Goal: Information Seeking & Learning: Learn about a topic

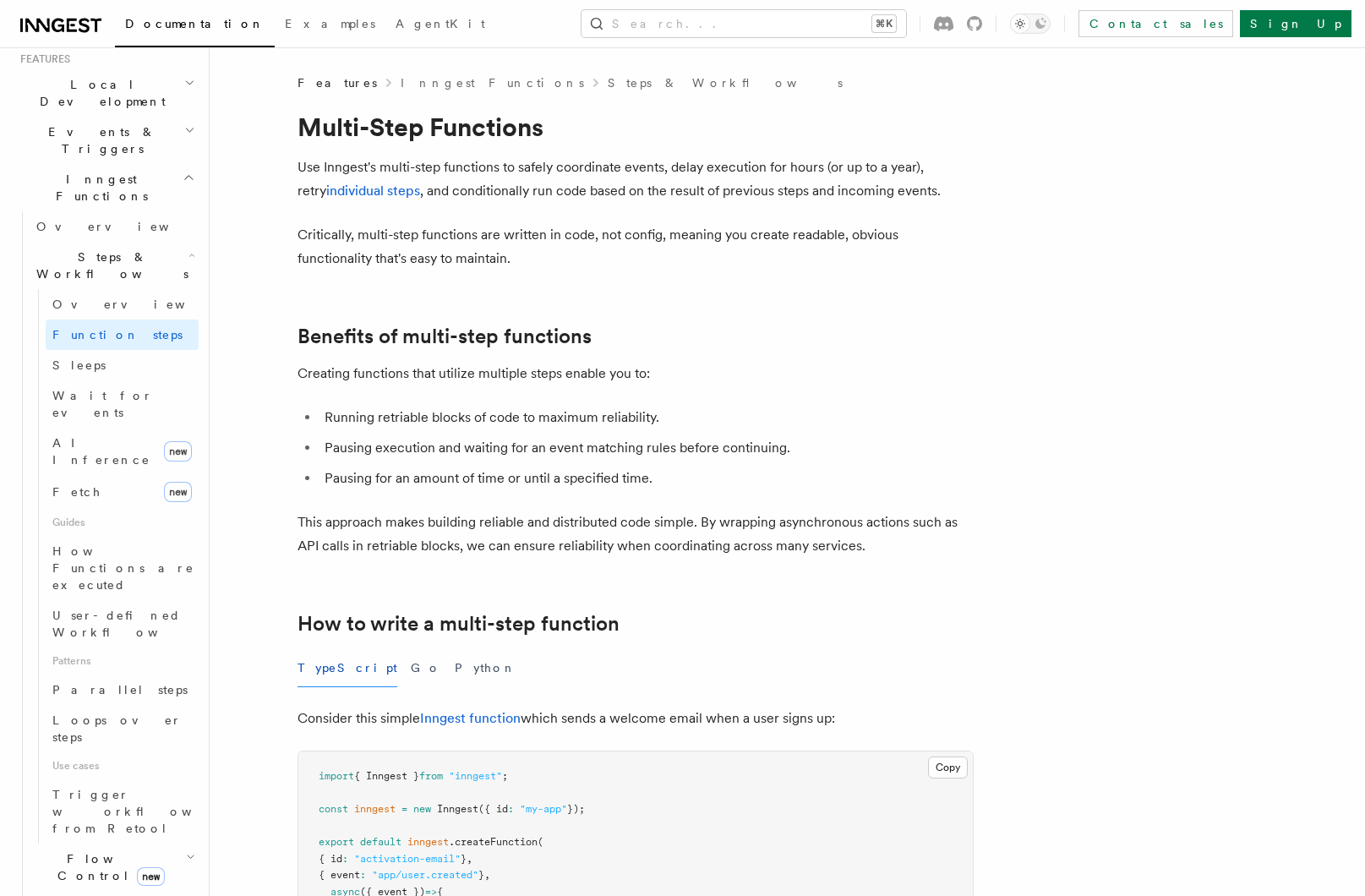
scroll to position [393, 0]
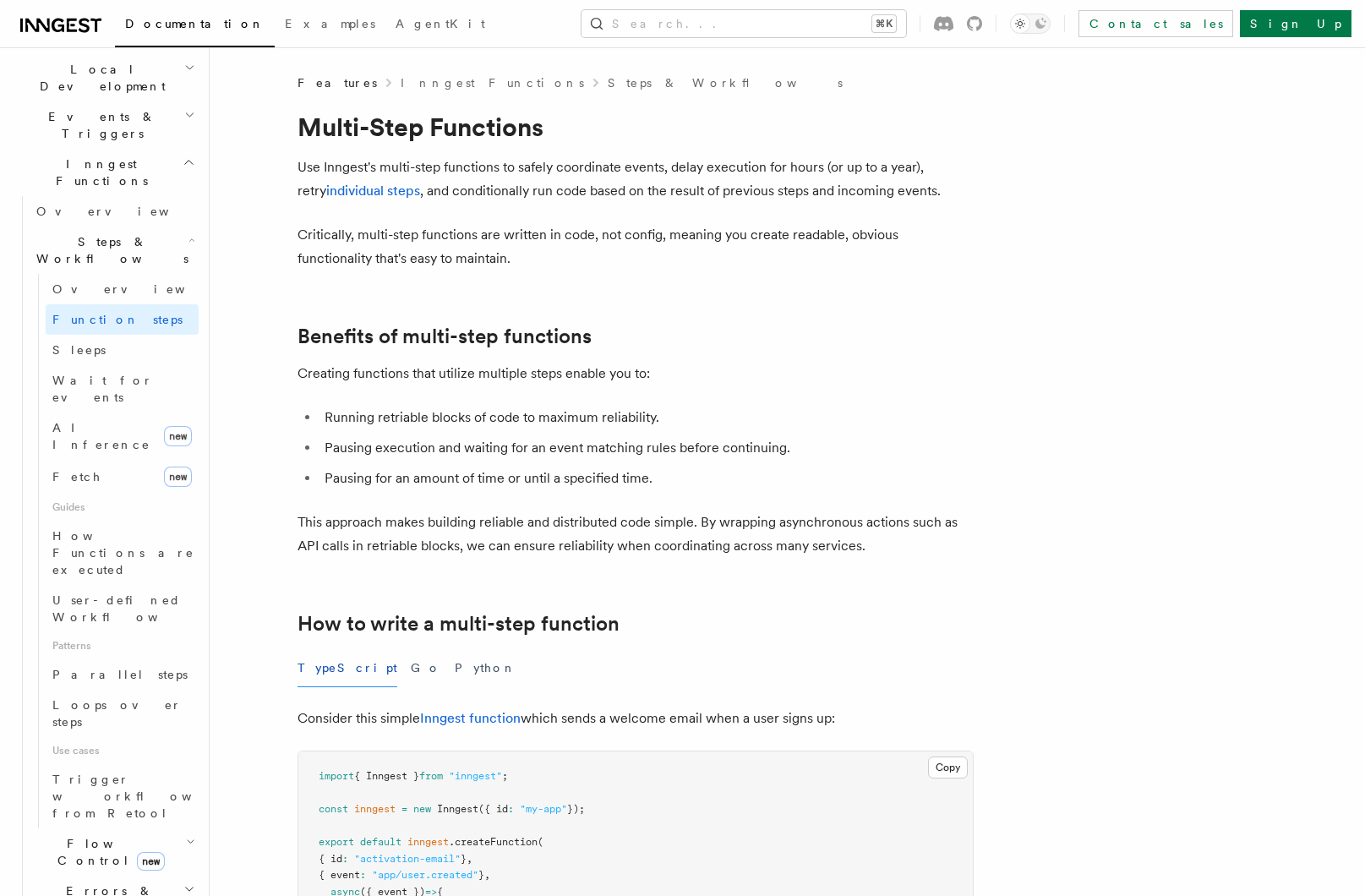
click at [87, 882] on span "Errors & Retries" at bounding box center [106, 899] width 154 height 34
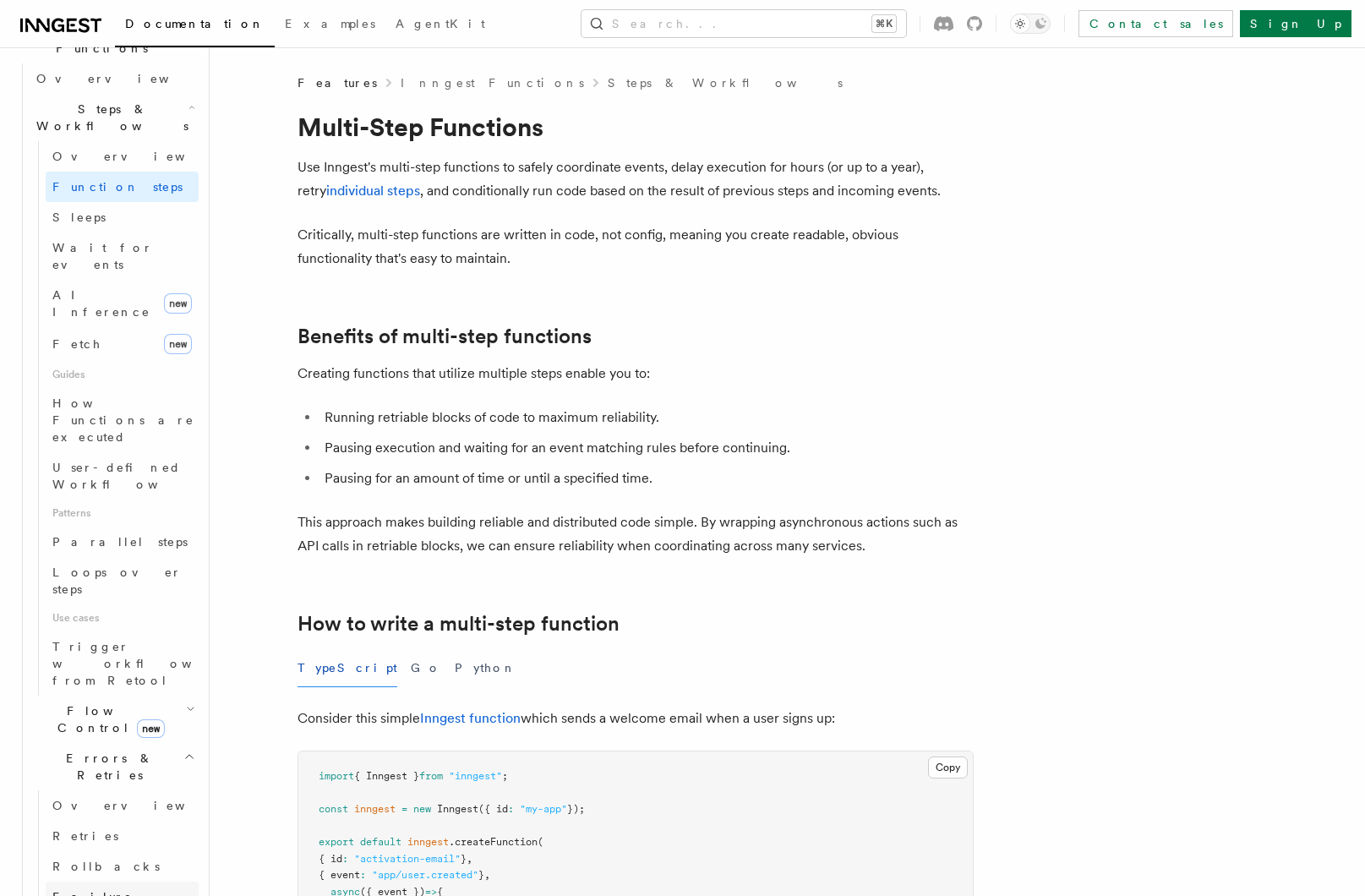
scroll to position [526, 0]
click at [94, 889] on span "Failure handlers" at bounding box center [92, 904] width 80 height 30
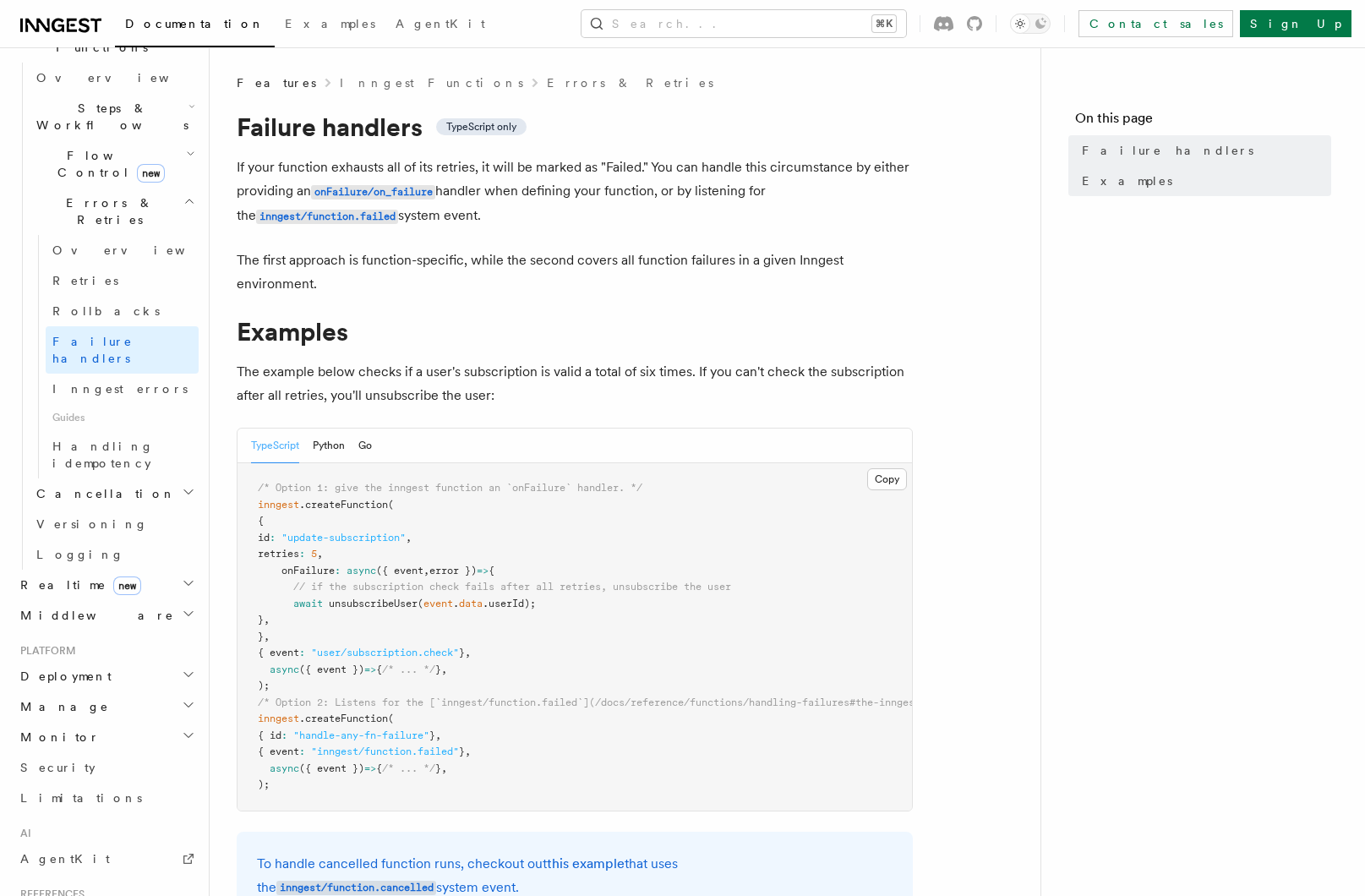
drag, startPoint x: 475, startPoint y: 171, endPoint x: 750, endPoint y: 168, distance: 275.0
click at [747, 168] on p "If your function exhausts all of its retries, it will be marked as "Failed." Yo…" at bounding box center [575, 192] width 676 height 73
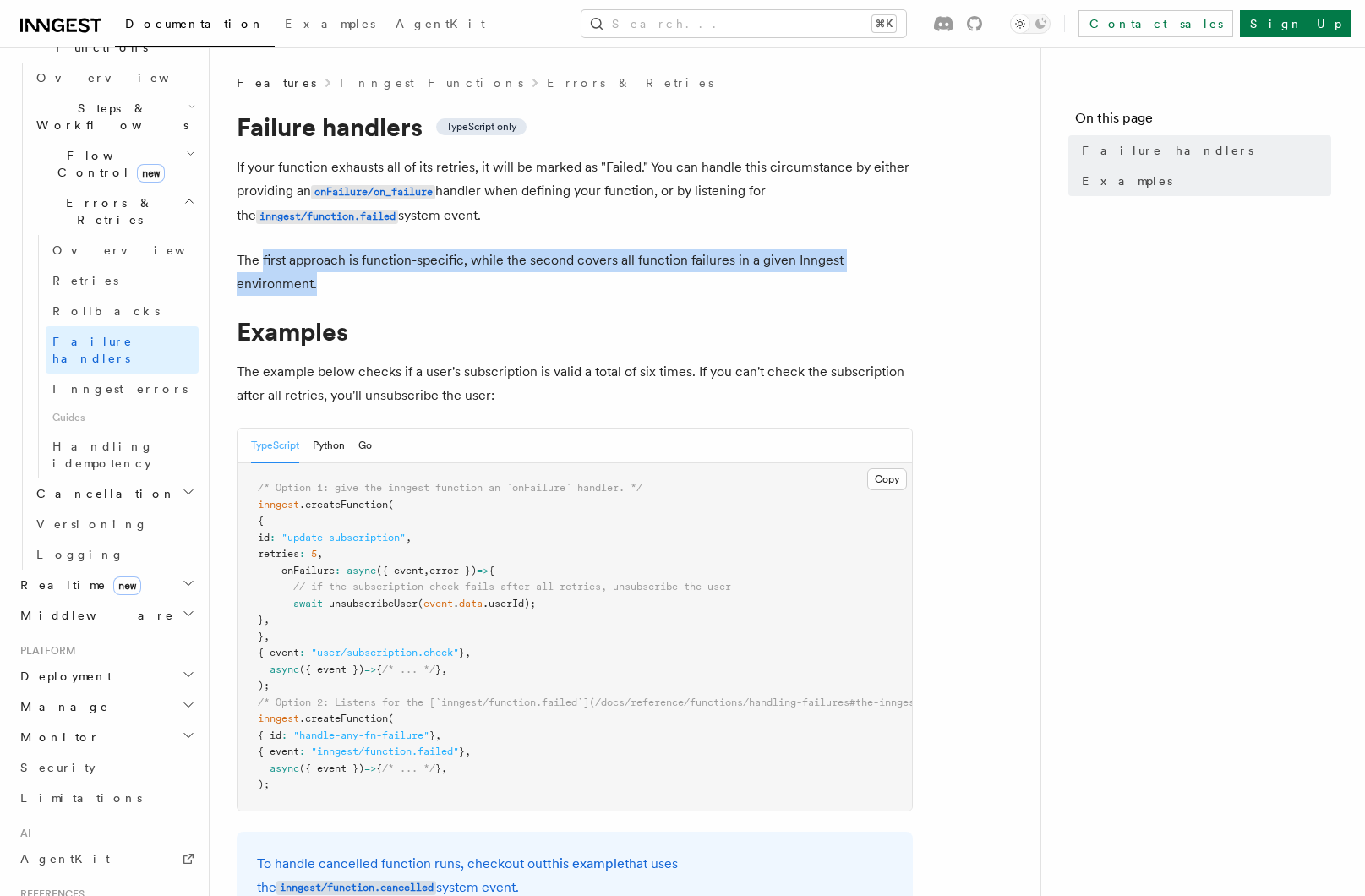
drag, startPoint x: 263, startPoint y: 261, endPoint x: 482, endPoint y: 273, distance: 219.3
click at [482, 273] on p "The first approach is function-specific, while the second covers all function f…" at bounding box center [575, 271] width 676 height 47
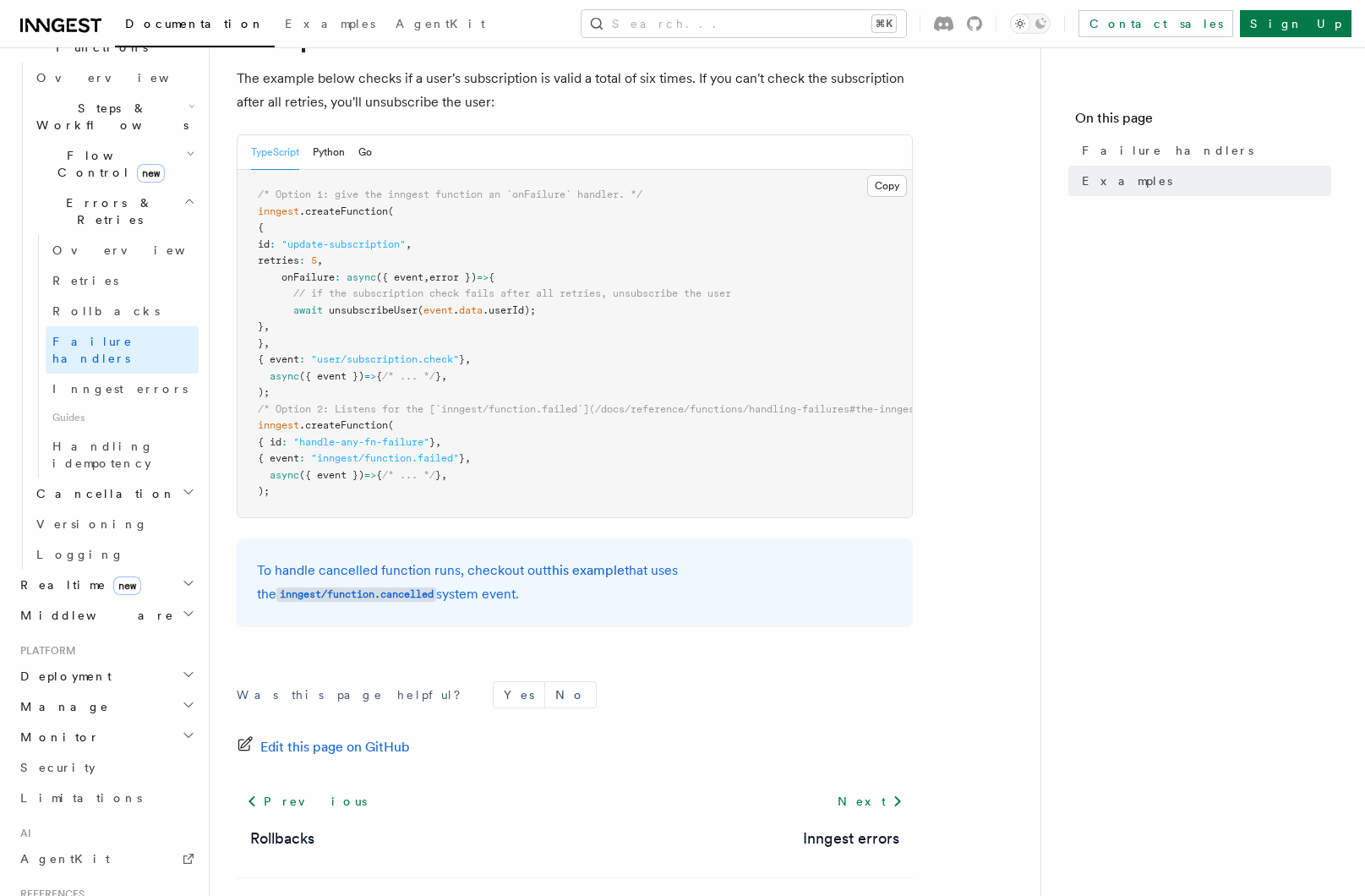
scroll to position [263, 0]
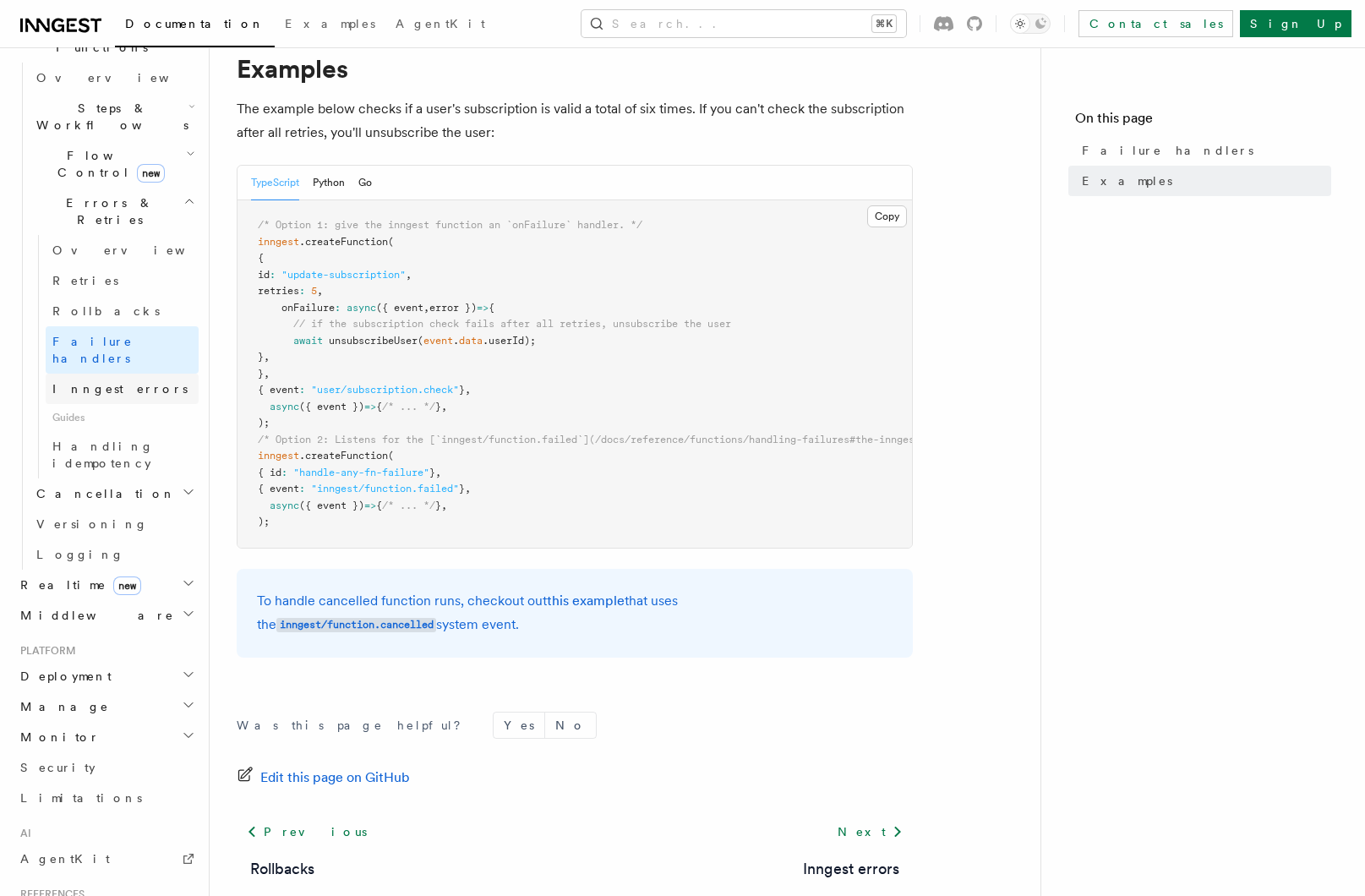
click at [110, 382] on span "Inngest errors" at bounding box center [119, 389] width 135 height 14
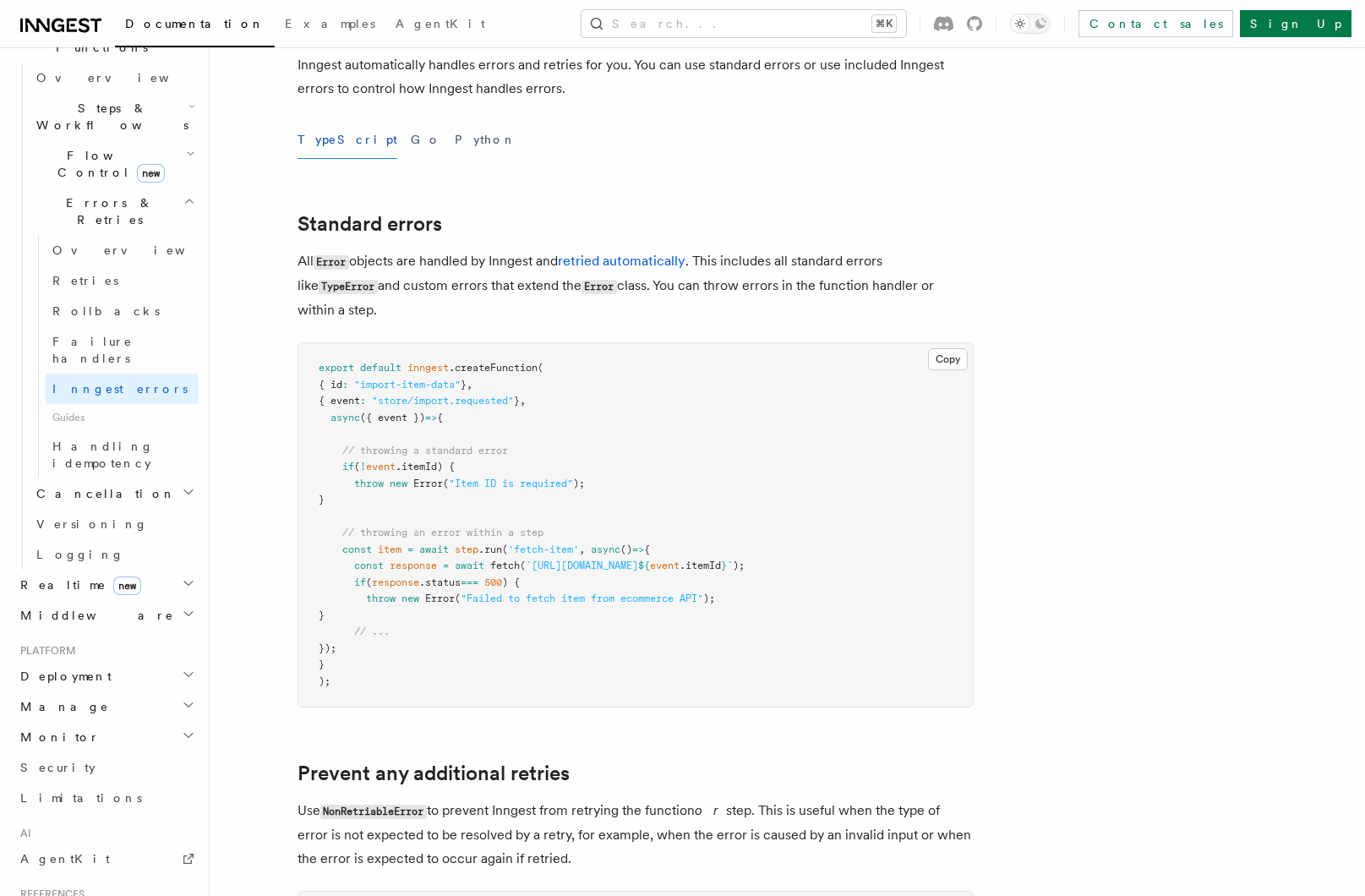
scroll to position [133, 0]
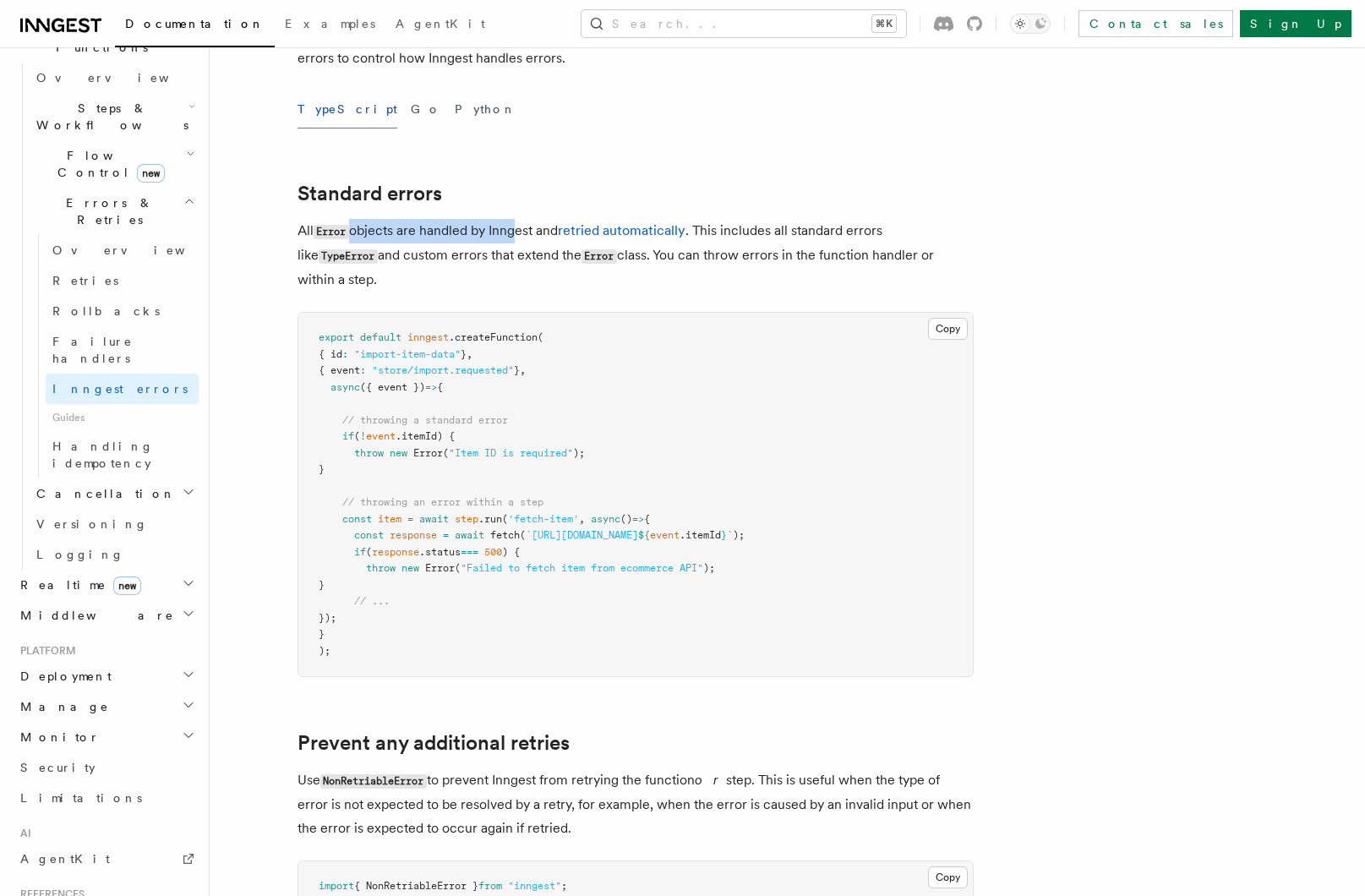
drag, startPoint x: 355, startPoint y: 232, endPoint x: 512, endPoint y: 235, distance: 157.0
click at [511, 235] on p "All Error objects are handled by Inngest and retried automatically . This inclu…" at bounding box center [635, 255] width 676 height 73
drag, startPoint x: 725, startPoint y: 231, endPoint x: 882, endPoint y: 233, distance: 157.0
click at [882, 233] on p "All Error objects are handled by Inngest and retried automatically . This inclu…" at bounding box center [635, 255] width 676 height 73
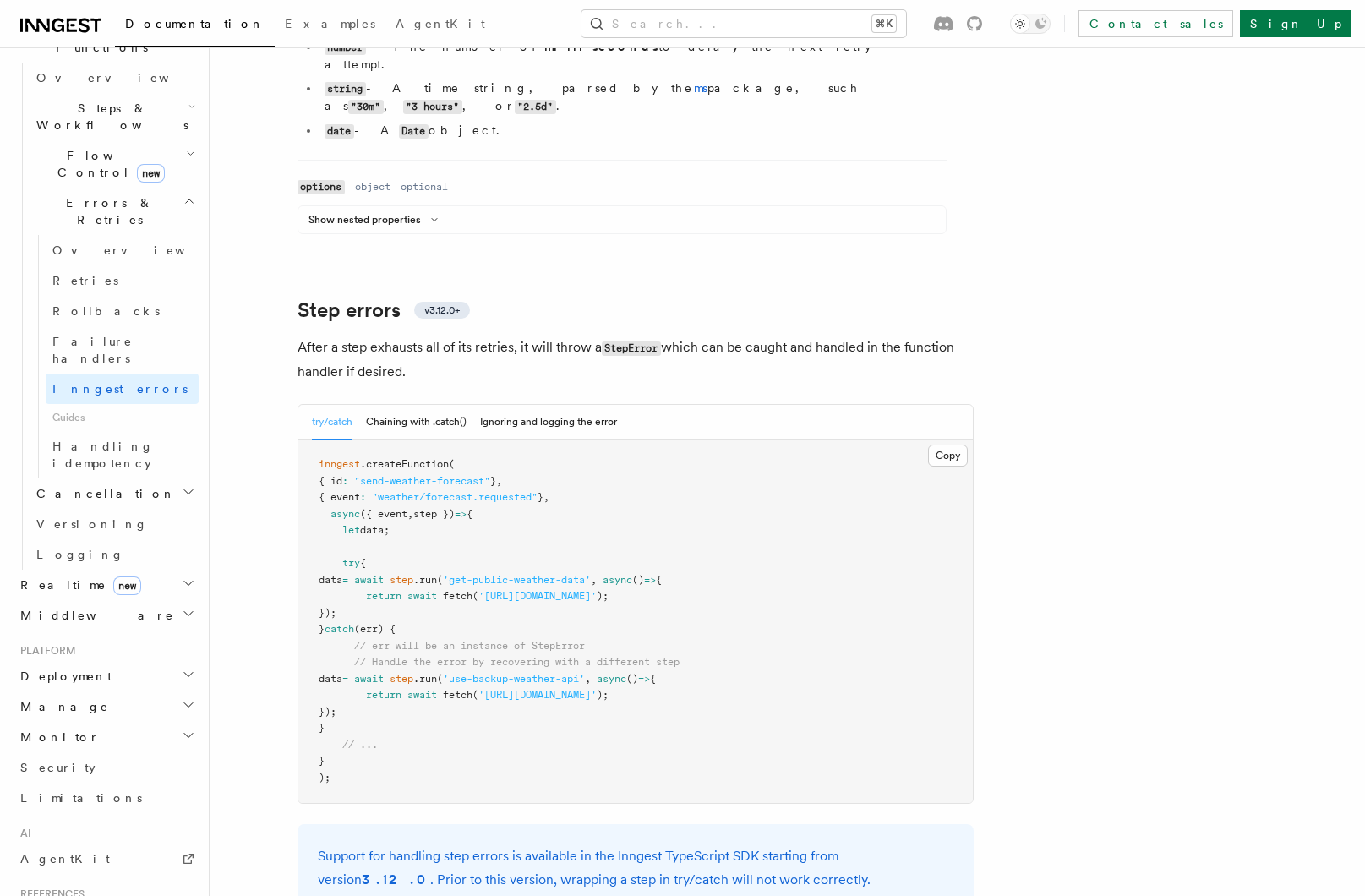
scroll to position [2467, 0]
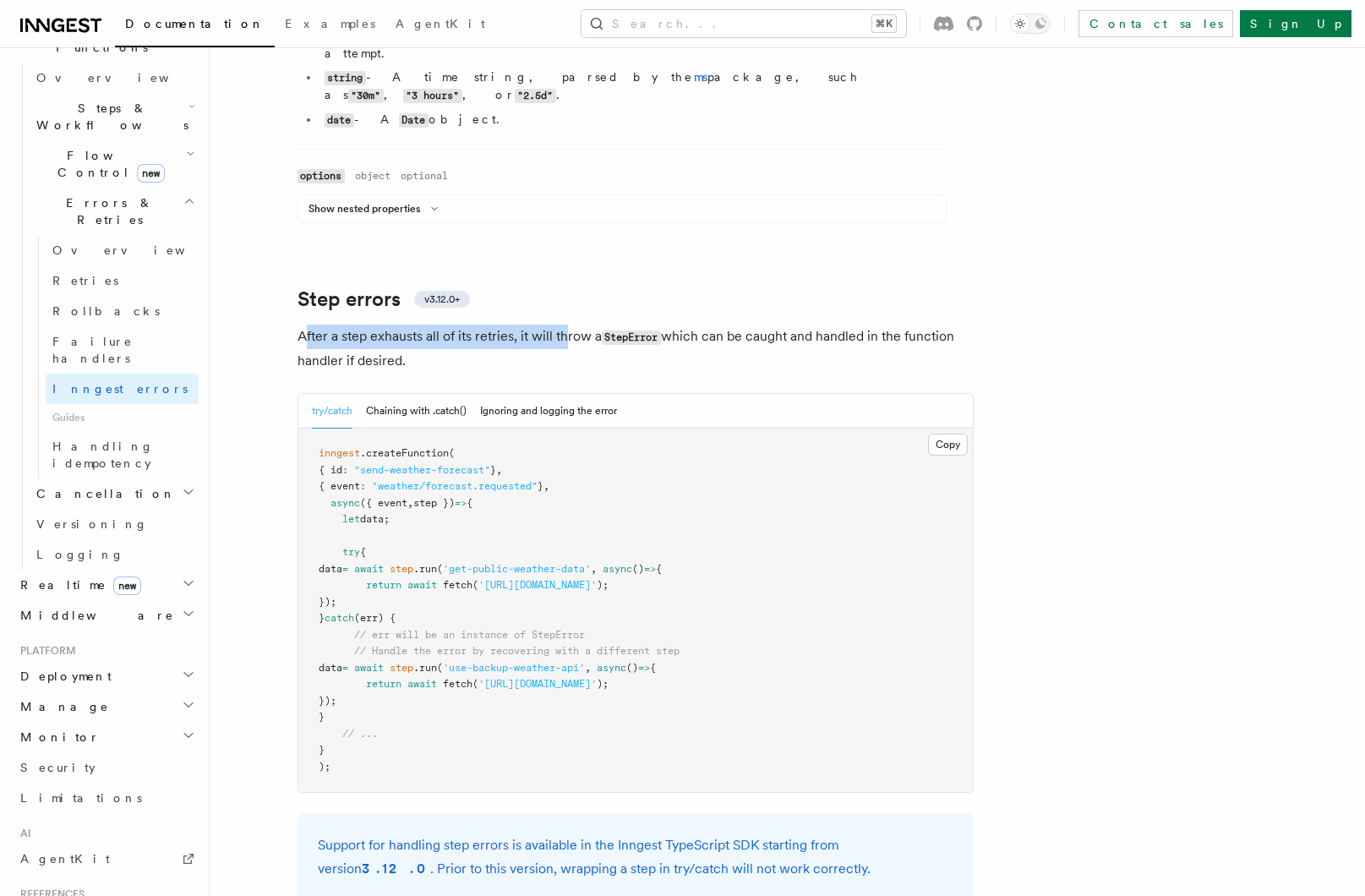
drag, startPoint x: 347, startPoint y: 287, endPoint x: 564, endPoint y: 286, distance: 217.0
click at [564, 325] on p "After a step exhausts all of its retries, it will throw a StepError which can b…" at bounding box center [635, 349] width 676 height 48
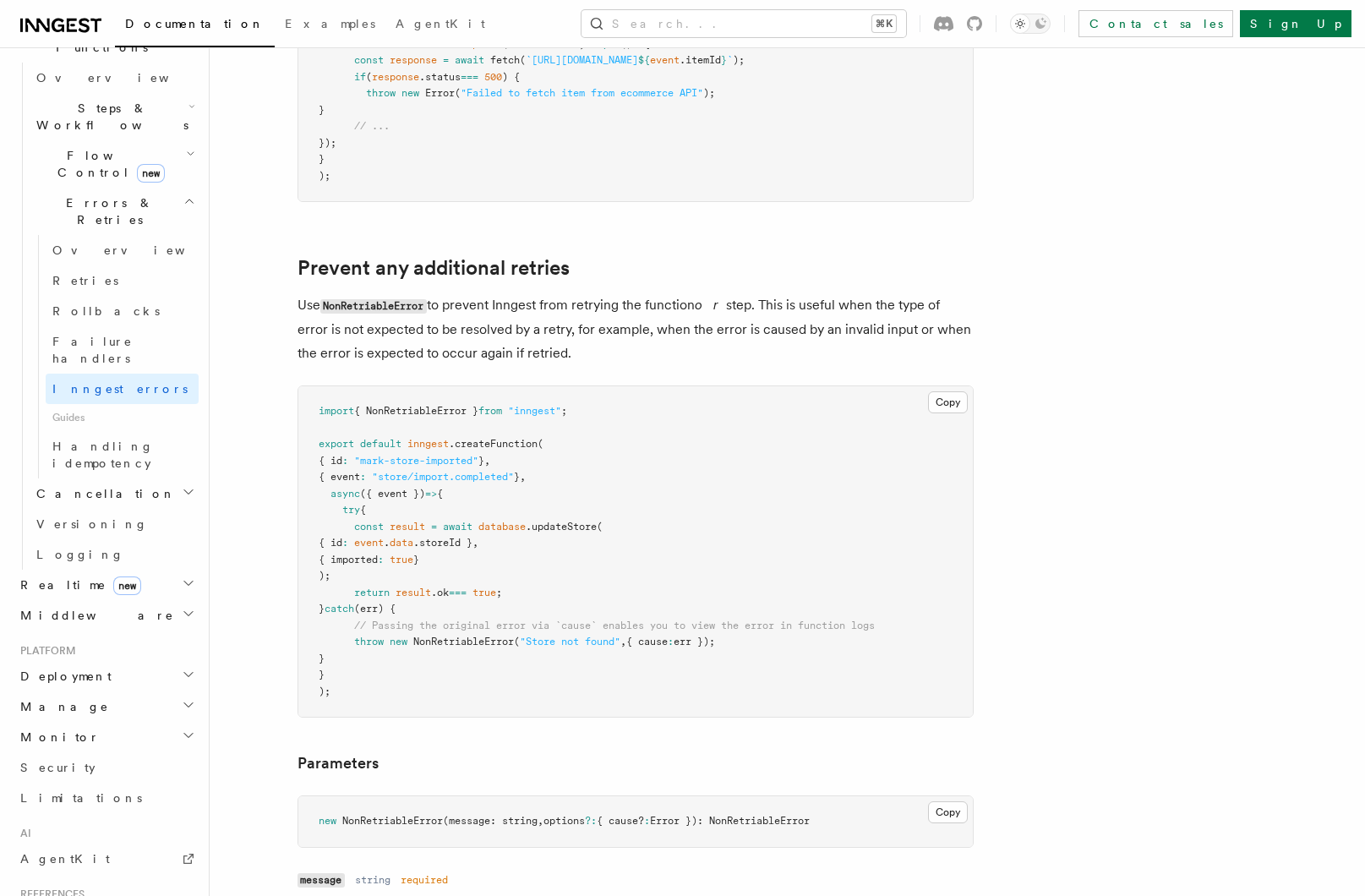
scroll to position [607, 0]
drag, startPoint x: 325, startPoint y: 333, endPoint x: 548, endPoint y: 332, distance: 223.0
click at [548, 332] on p "Use NonRetriableError to prevent Inngest from retrying the function or step. Th…" at bounding box center [635, 330] width 676 height 72
drag, startPoint x: 548, startPoint y: 332, endPoint x: 844, endPoint y: 333, distance: 296.0
click at [844, 333] on p "Use NonRetriableError to prevent Inngest from retrying the function or step. Th…" at bounding box center [635, 330] width 676 height 72
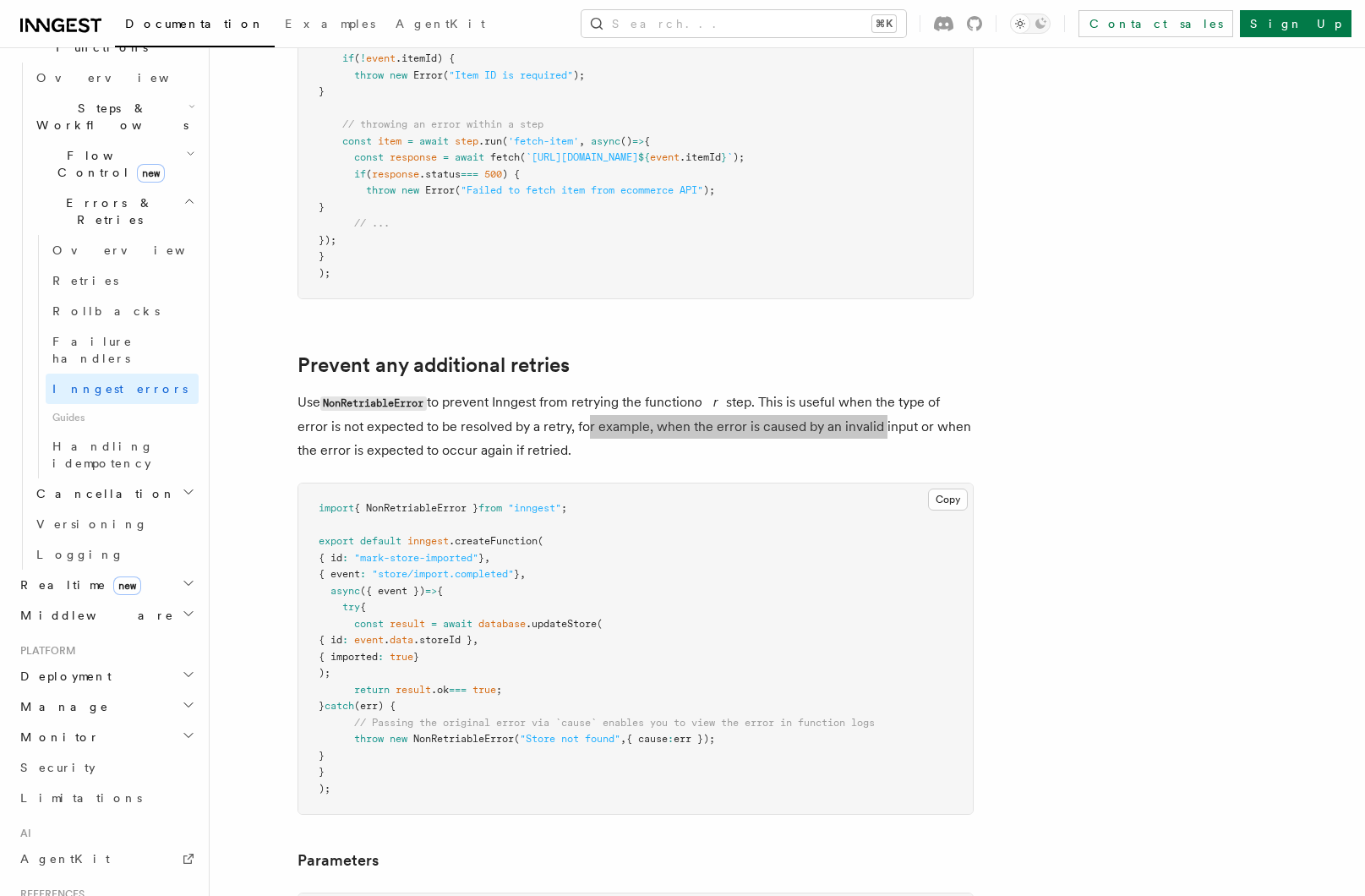
scroll to position [509, 0]
